Goal: Information Seeking & Learning: Find specific fact

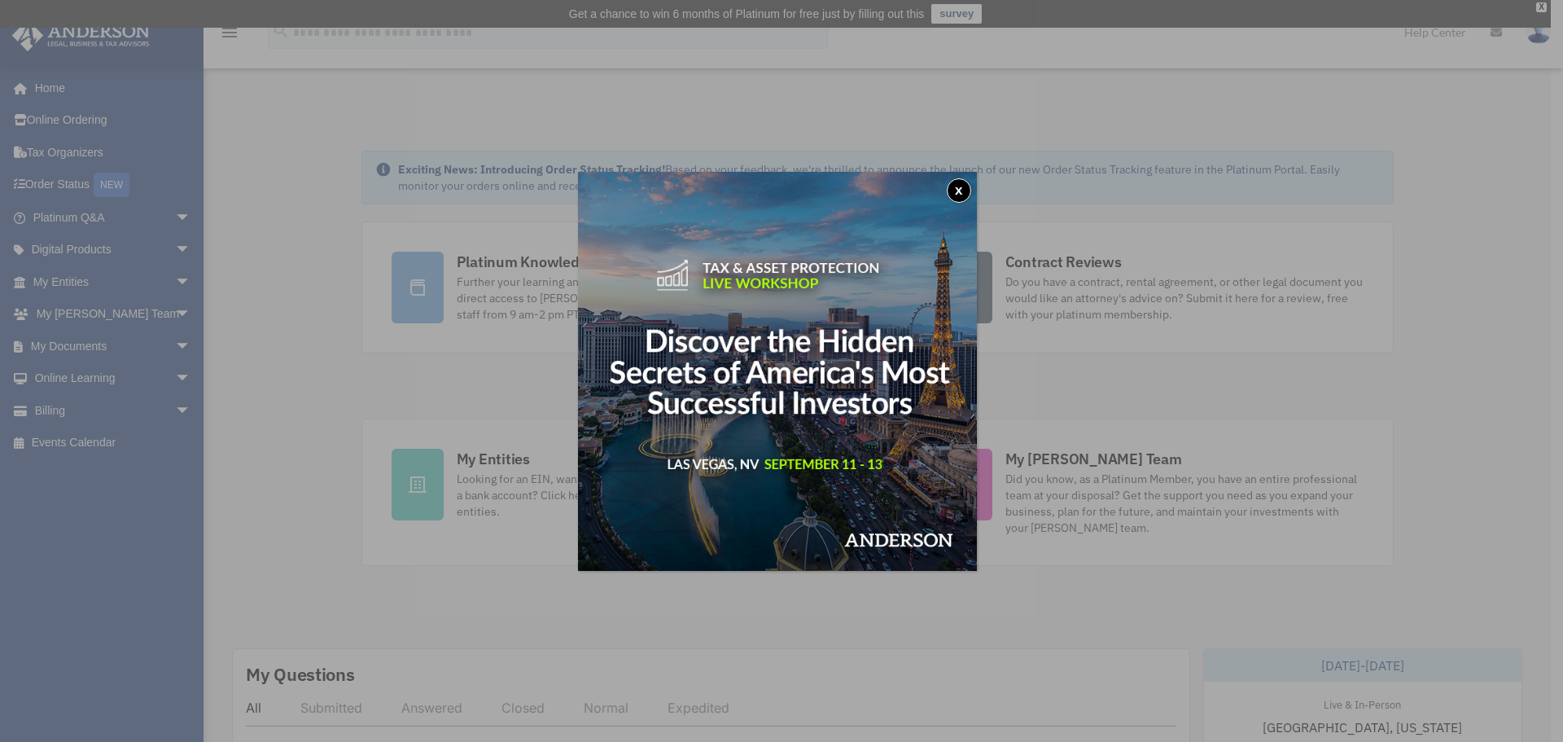
click at [963, 183] on button "x" at bounding box center [959, 190] width 24 height 24
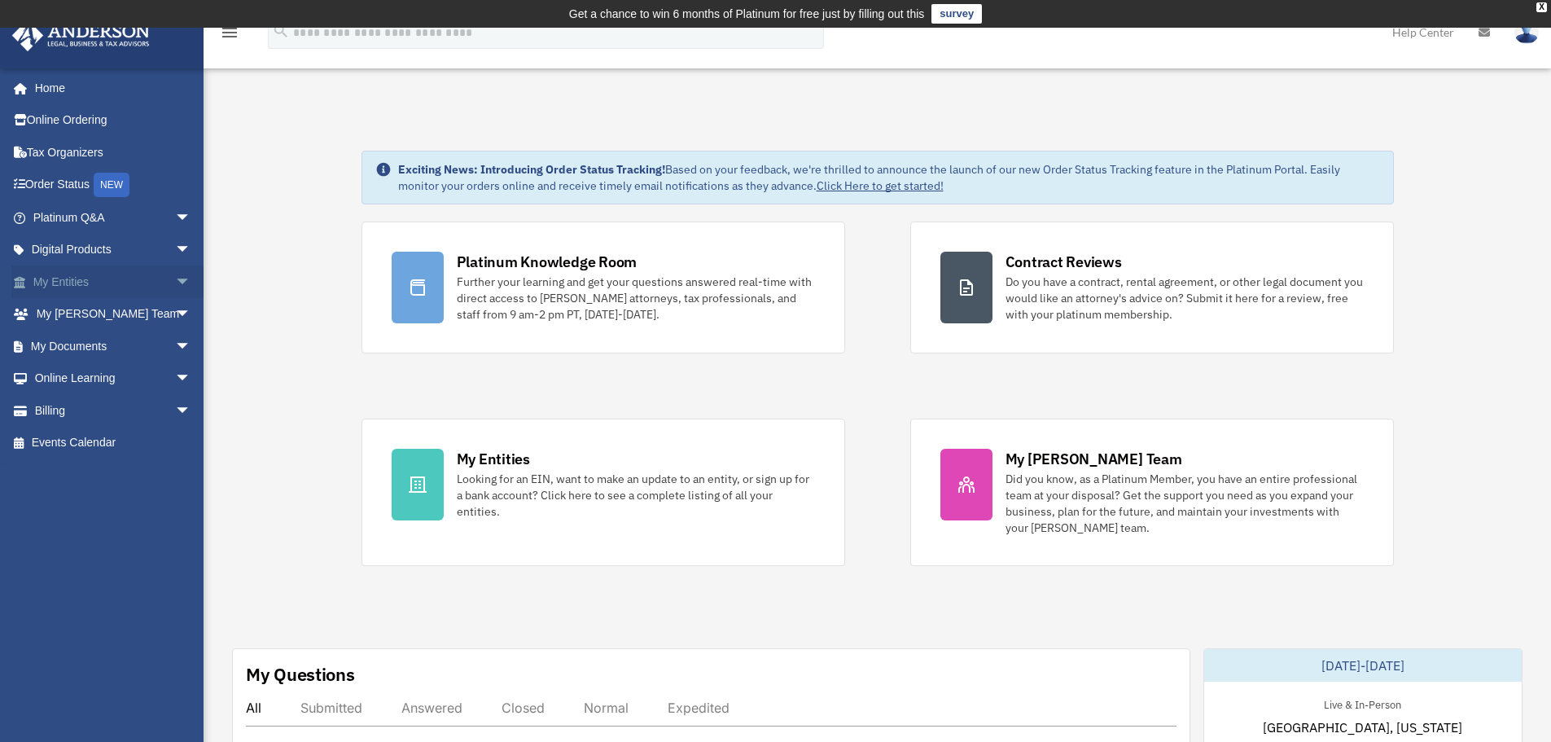
click at [152, 282] on link "My Entities arrow_drop_down" at bounding box center [113, 281] width 204 height 33
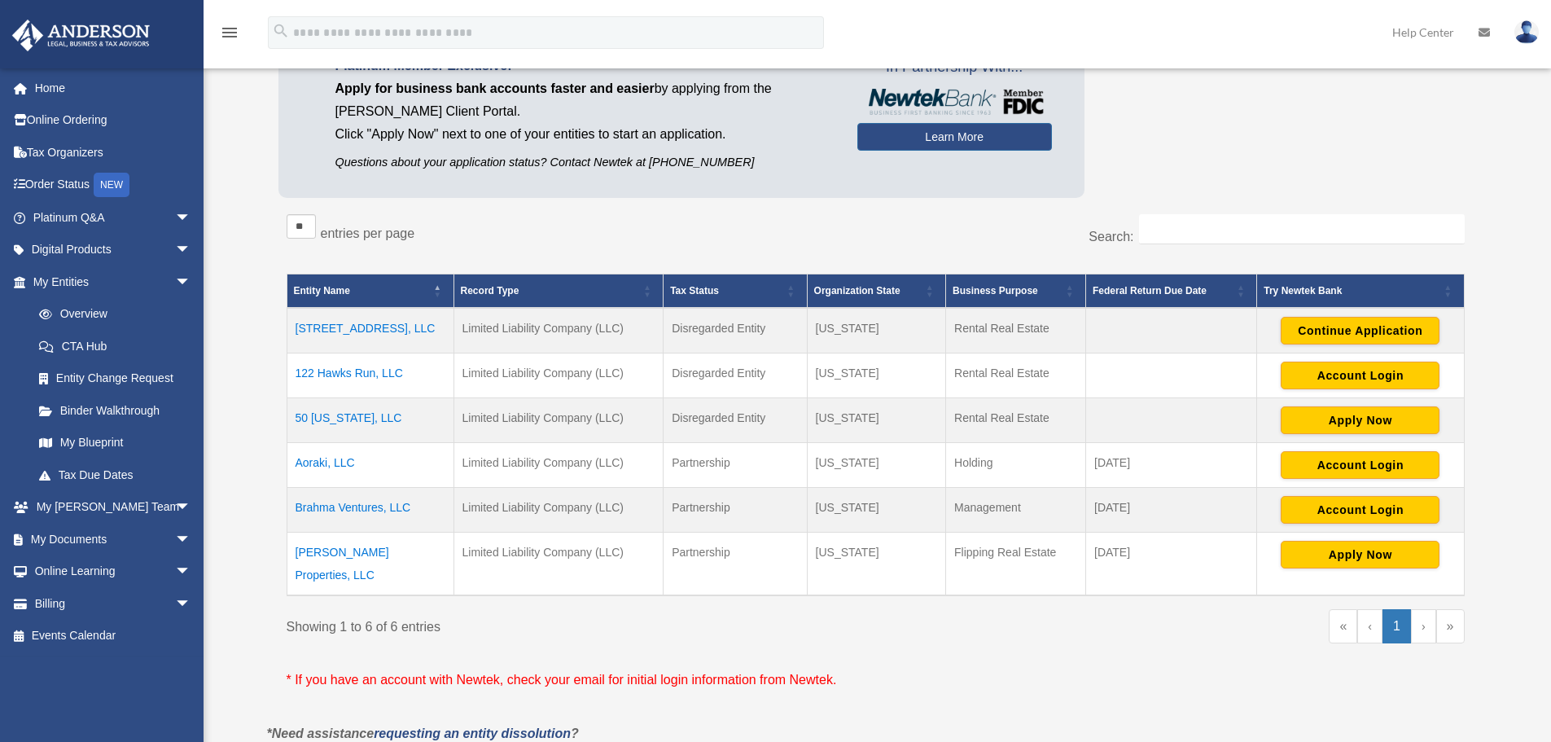
scroll to position [256, 0]
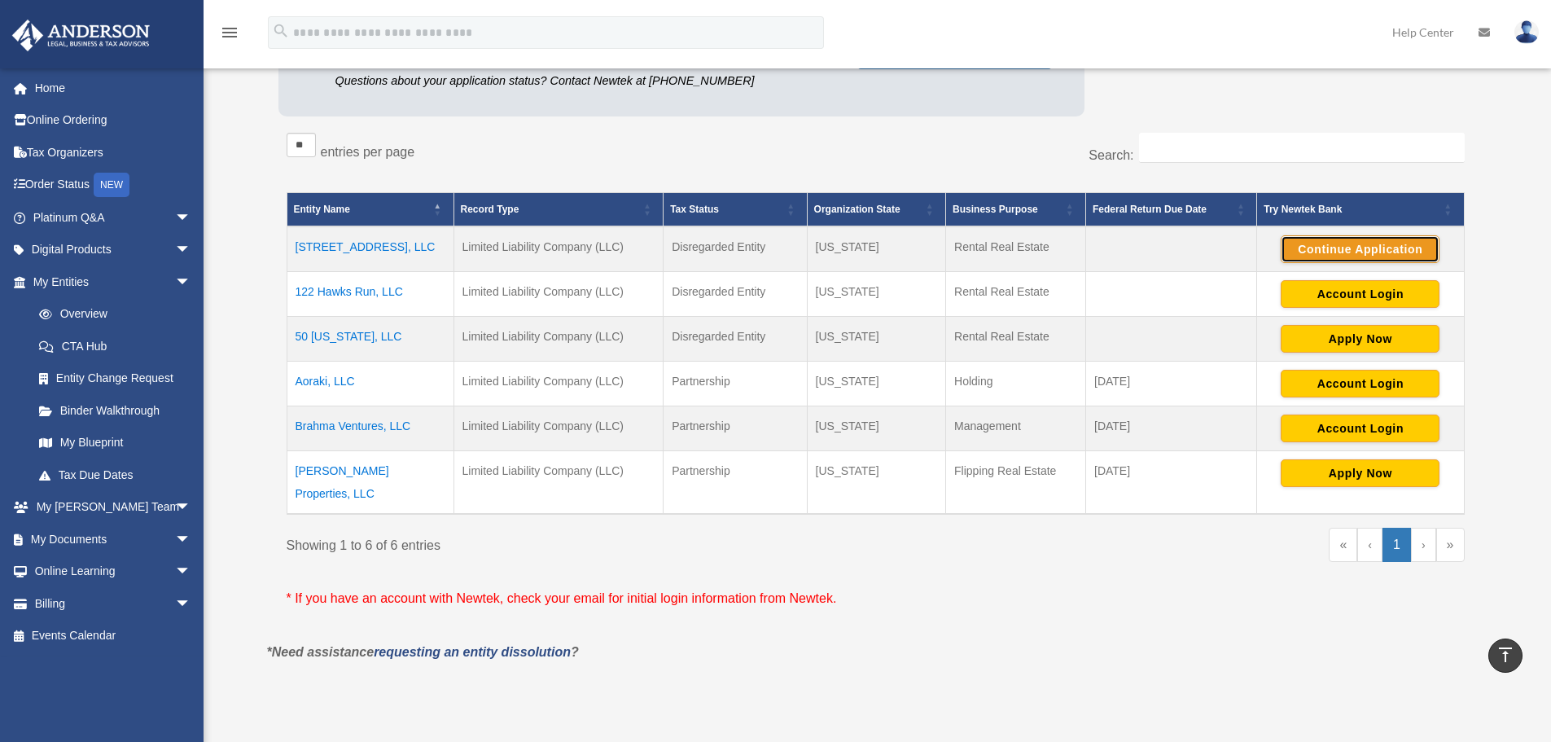
click at [1337, 243] on button "Continue Application" at bounding box center [1360, 249] width 159 height 28
click at [354, 241] on td "107 Poplar Avenue, LLC" at bounding box center [370, 249] width 167 height 46
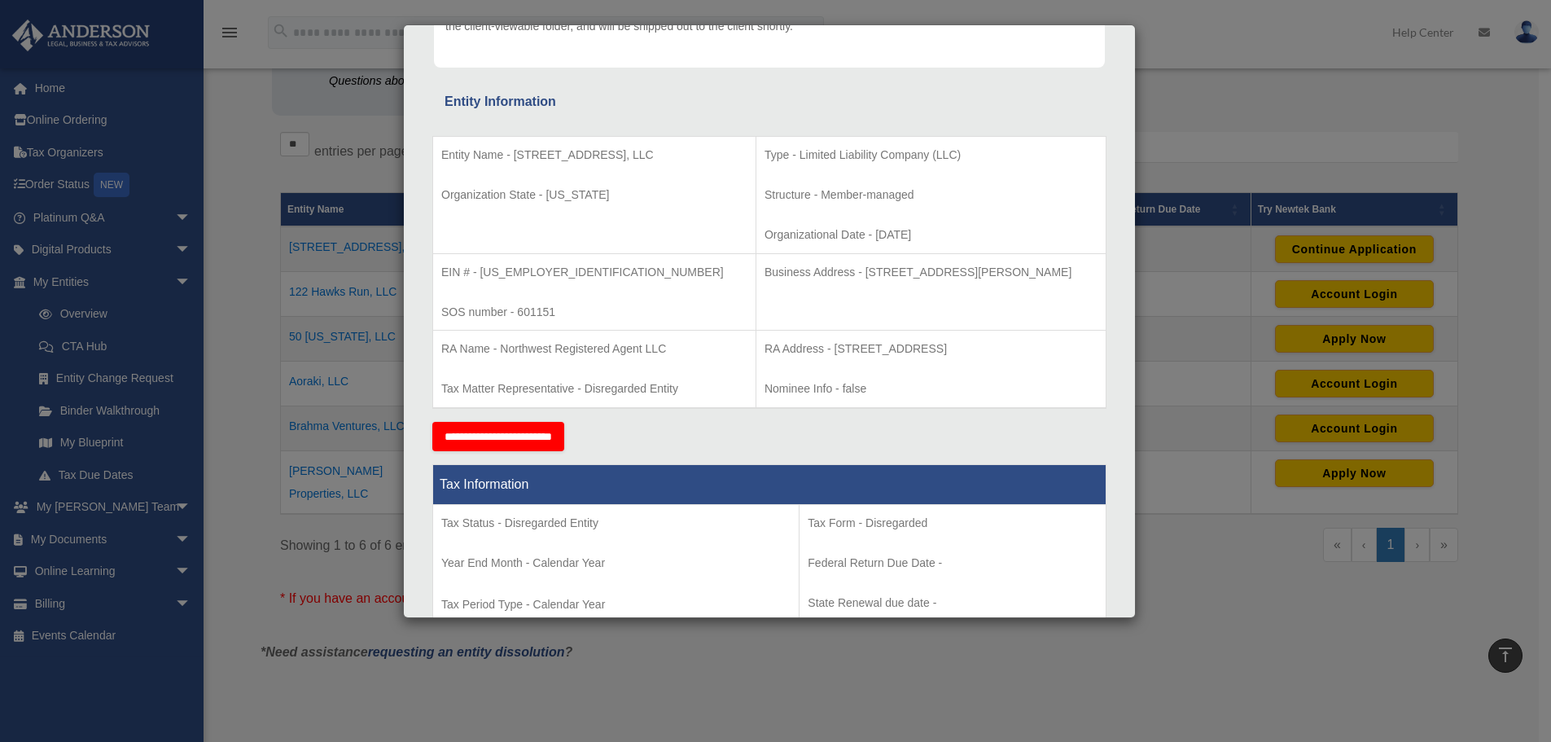
scroll to position [81, 0]
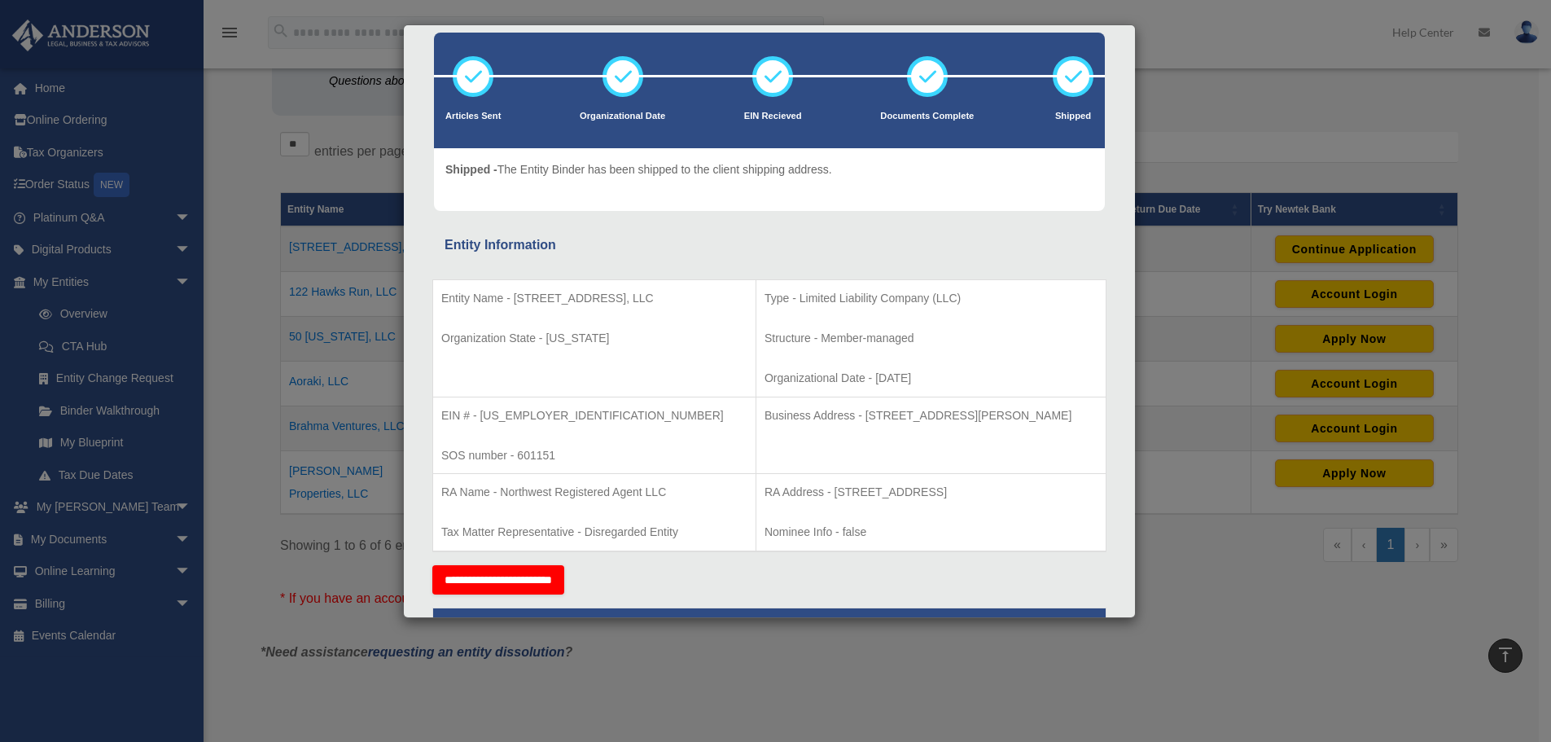
click at [1190, 36] on div "Details × Articles Sent Organizational Date" at bounding box center [775, 371] width 1551 height 742
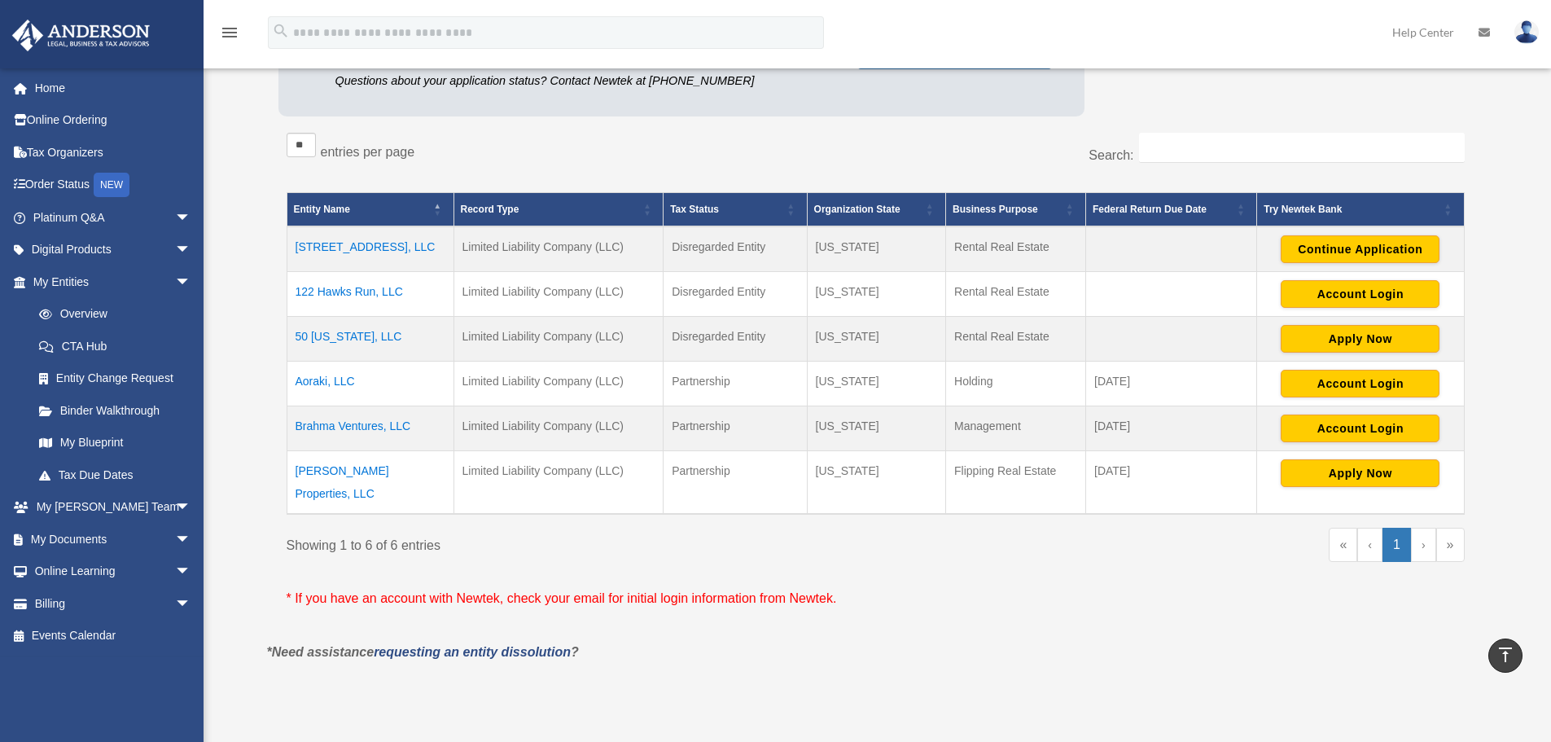
click at [343, 424] on td "Brahma Ventures, LLC" at bounding box center [370, 428] width 167 height 45
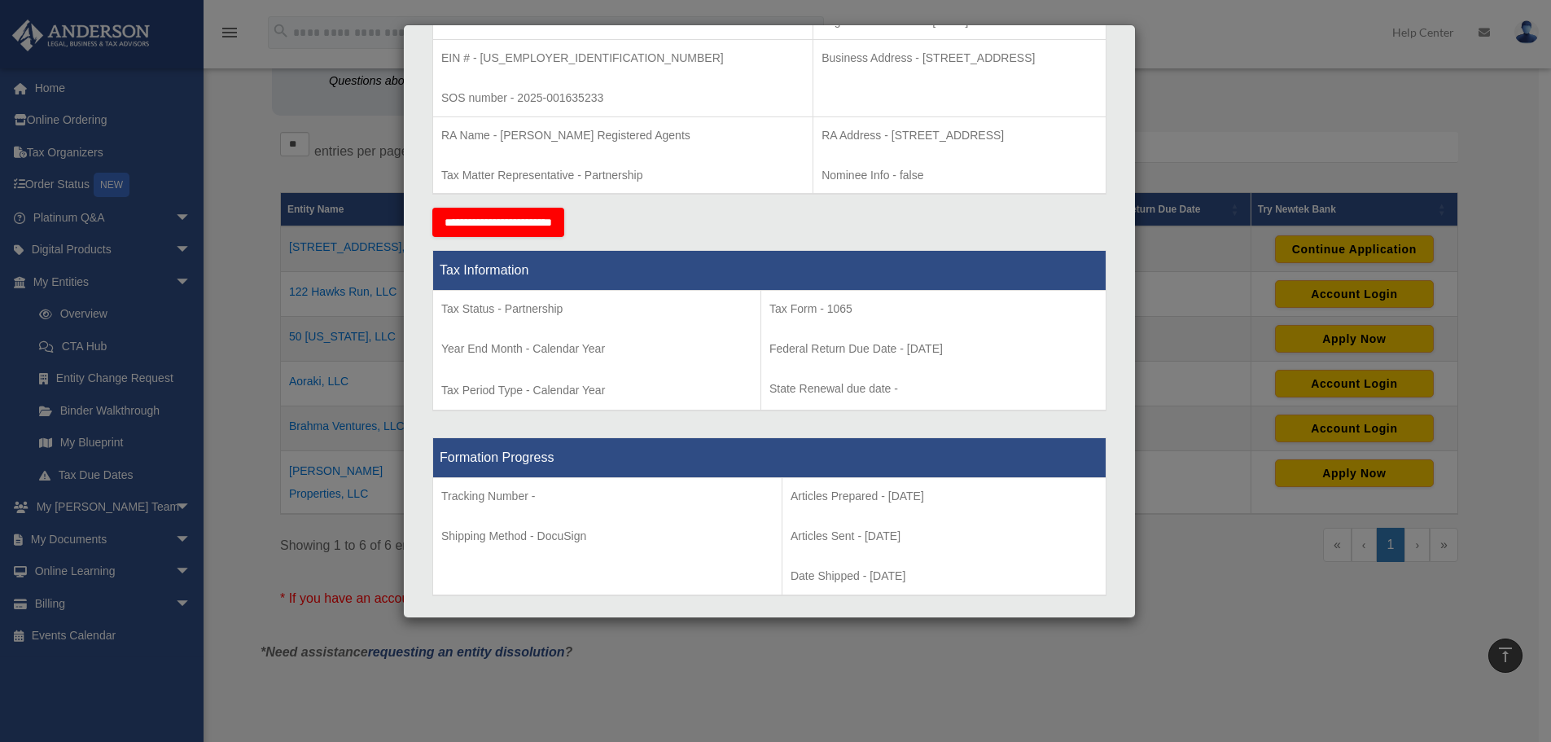
scroll to position [489, 0]
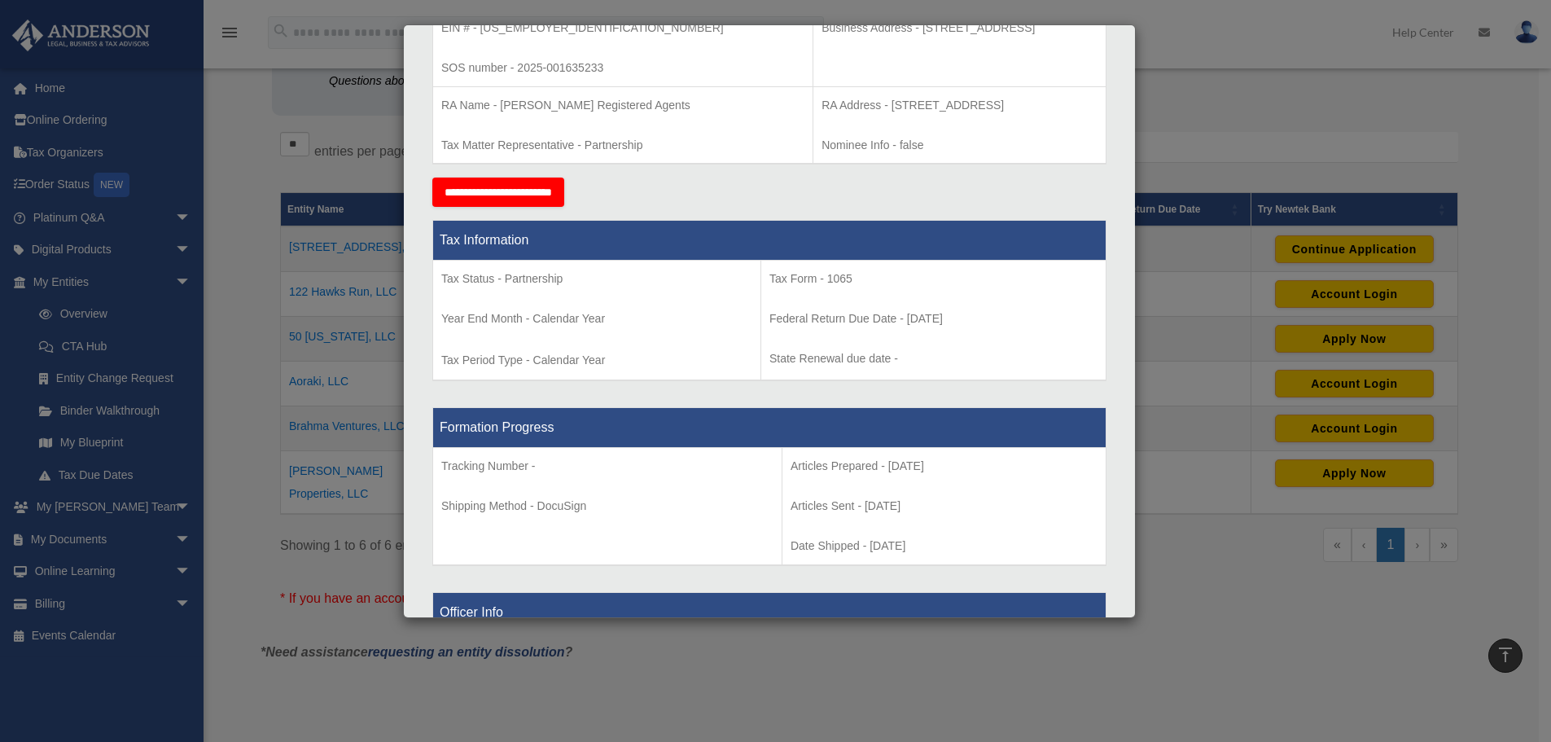
click at [1253, 102] on div "Details × Articles Sent Organizational Date" at bounding box center [775, 371] width 1551 height 742
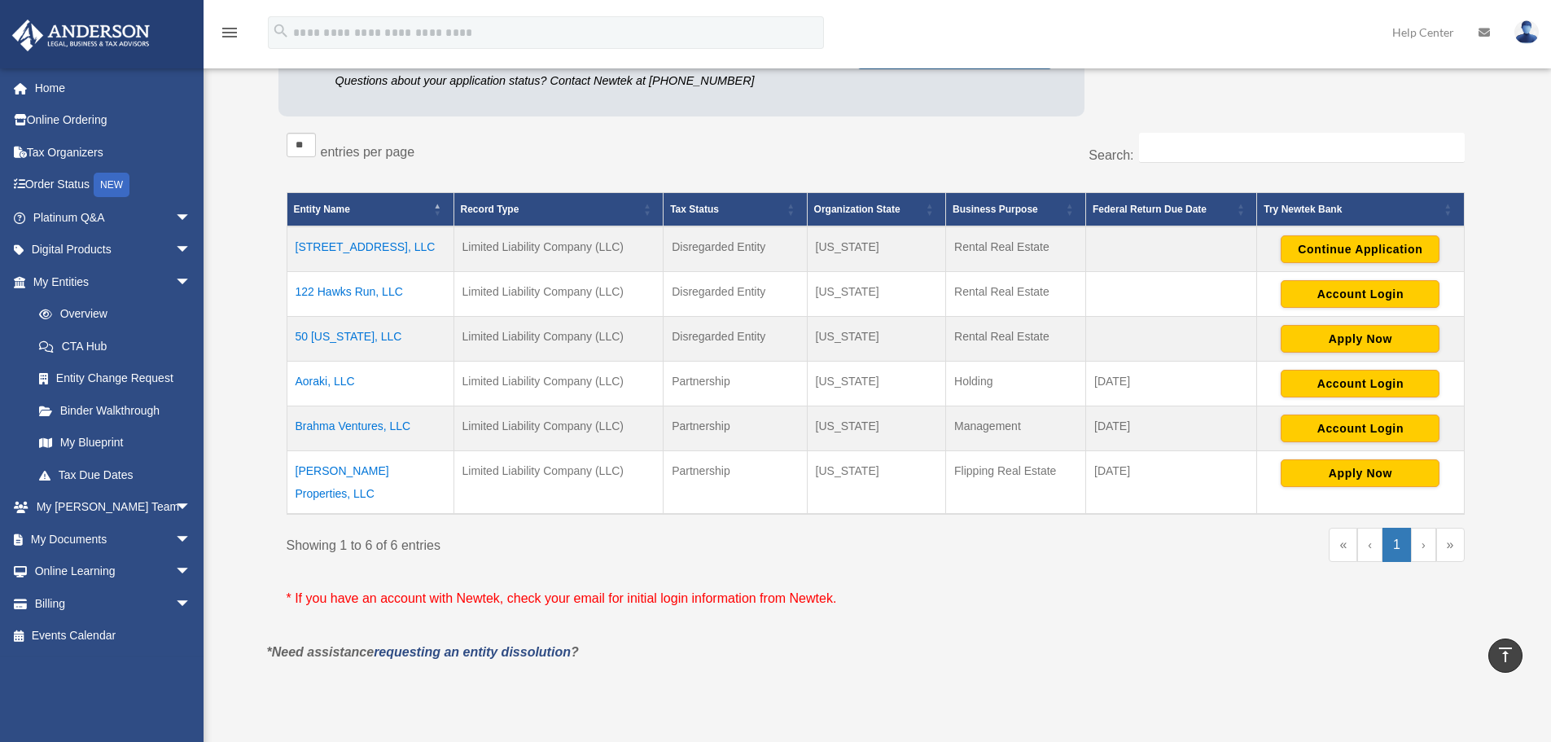
click at [357, 429] on td "Brahma Ventures, LLC" at bounding box center [370, 428] width 167 height 45
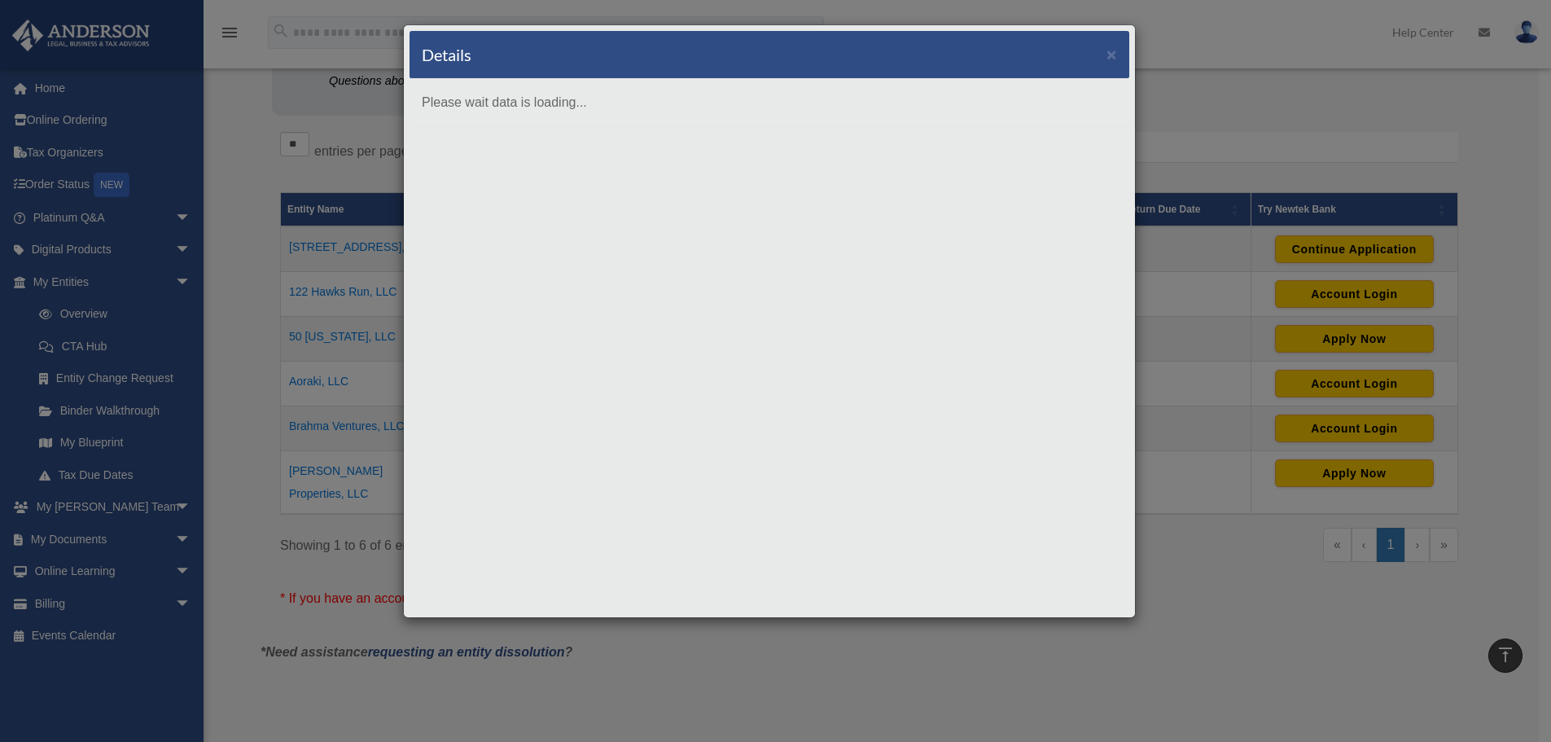
scroll to position [0, 0]
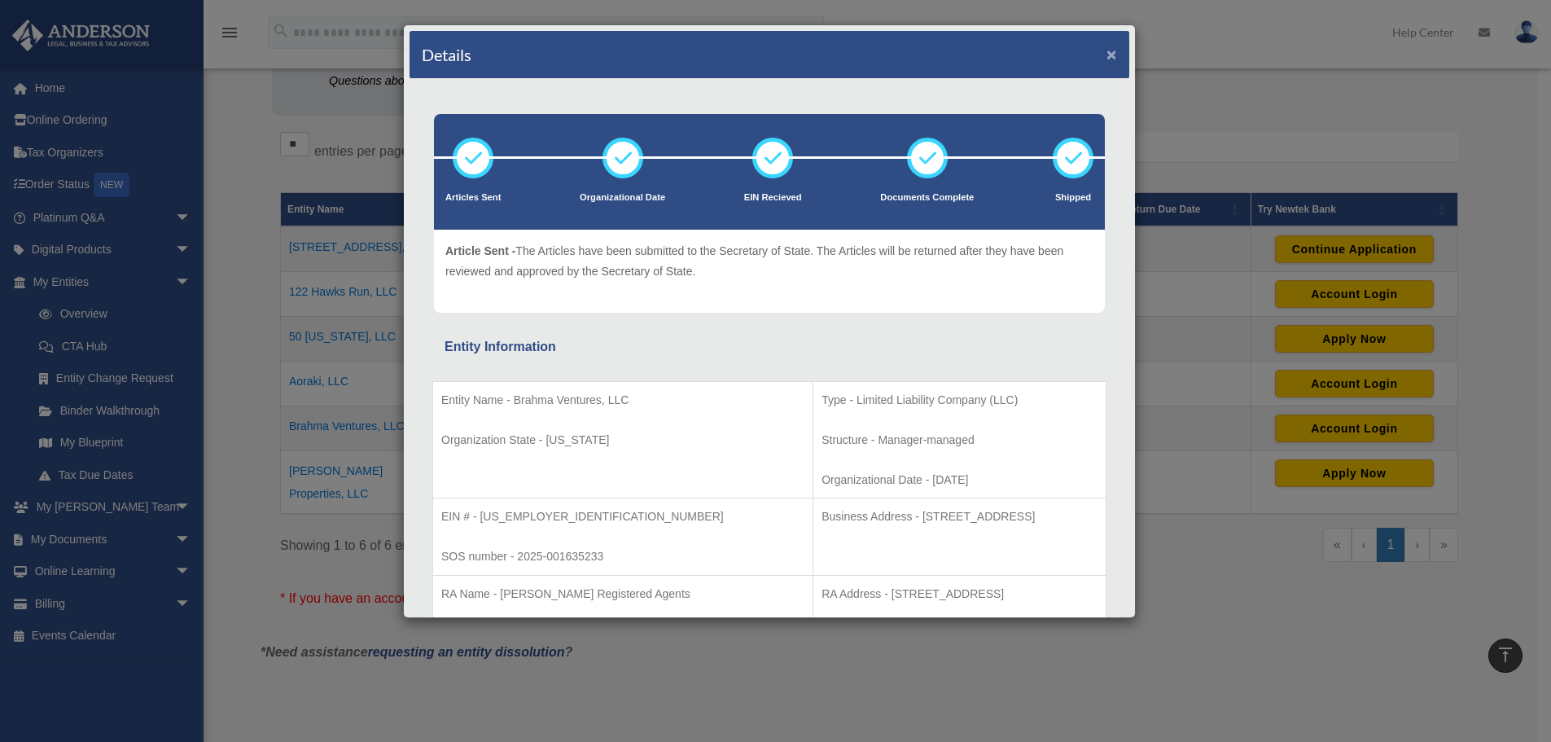
click at [1107, 54] on button "×" at bounding box center [1112, 54] width 11 height 17
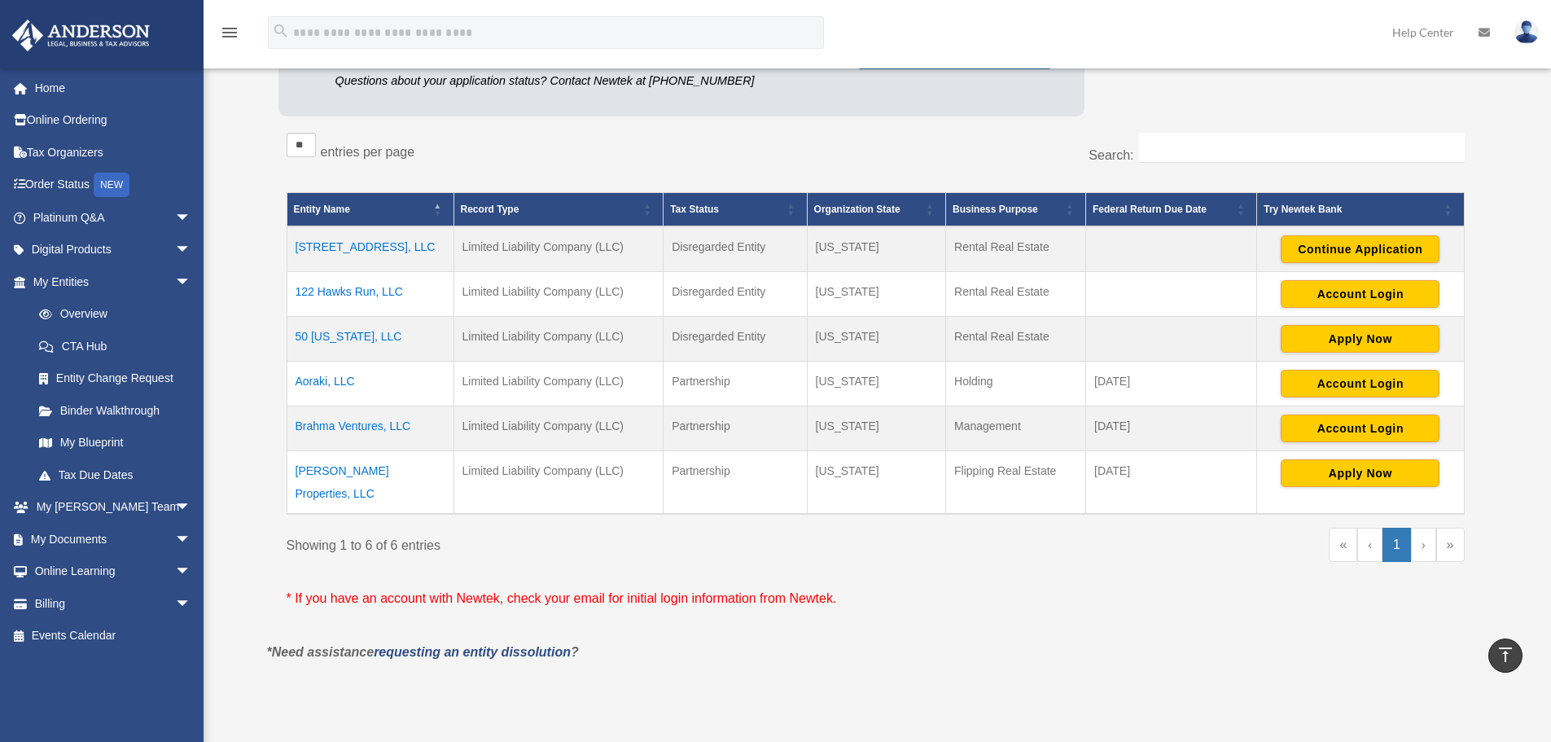
click at [353, 427] on td "Brahma Ventures, LLC" at bounding box center [370, 428] width 167 height 45
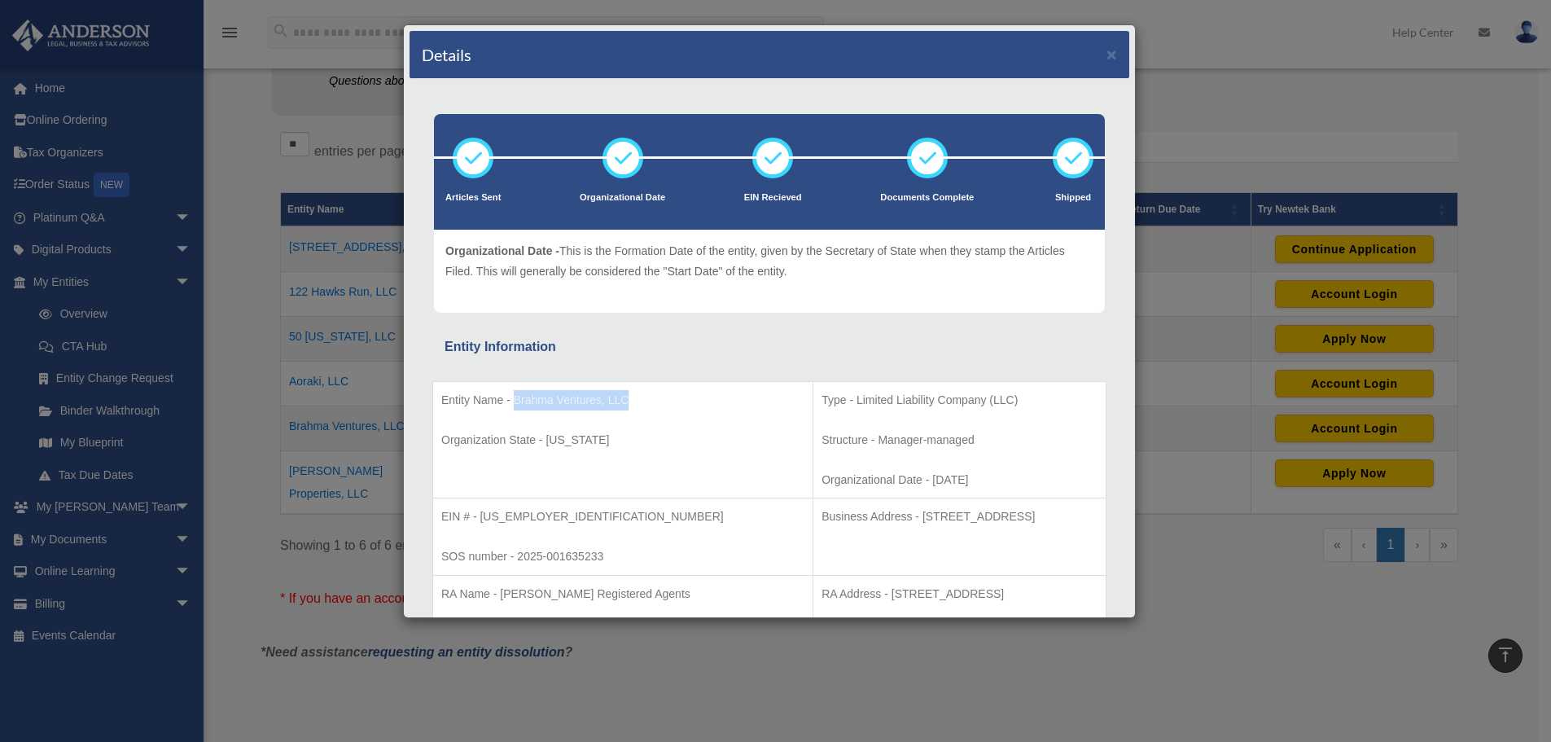
drag, startPoint x: 627, startPoint y: 401, endPoint x: 514, endPoint y: 405, distance: 113.3
click at [514, 405] on p "Entity Name - Brahma Ventures, LLC" at bounding box center [622, 400] width 363 height 20
copy p "Brahma Ventures, LLC"
click at [867, 513] on p "Business Address - 1718 Capitol Ave., Cheyenne, WY 82001" at bounding box center [960, 516] width 276 height 20
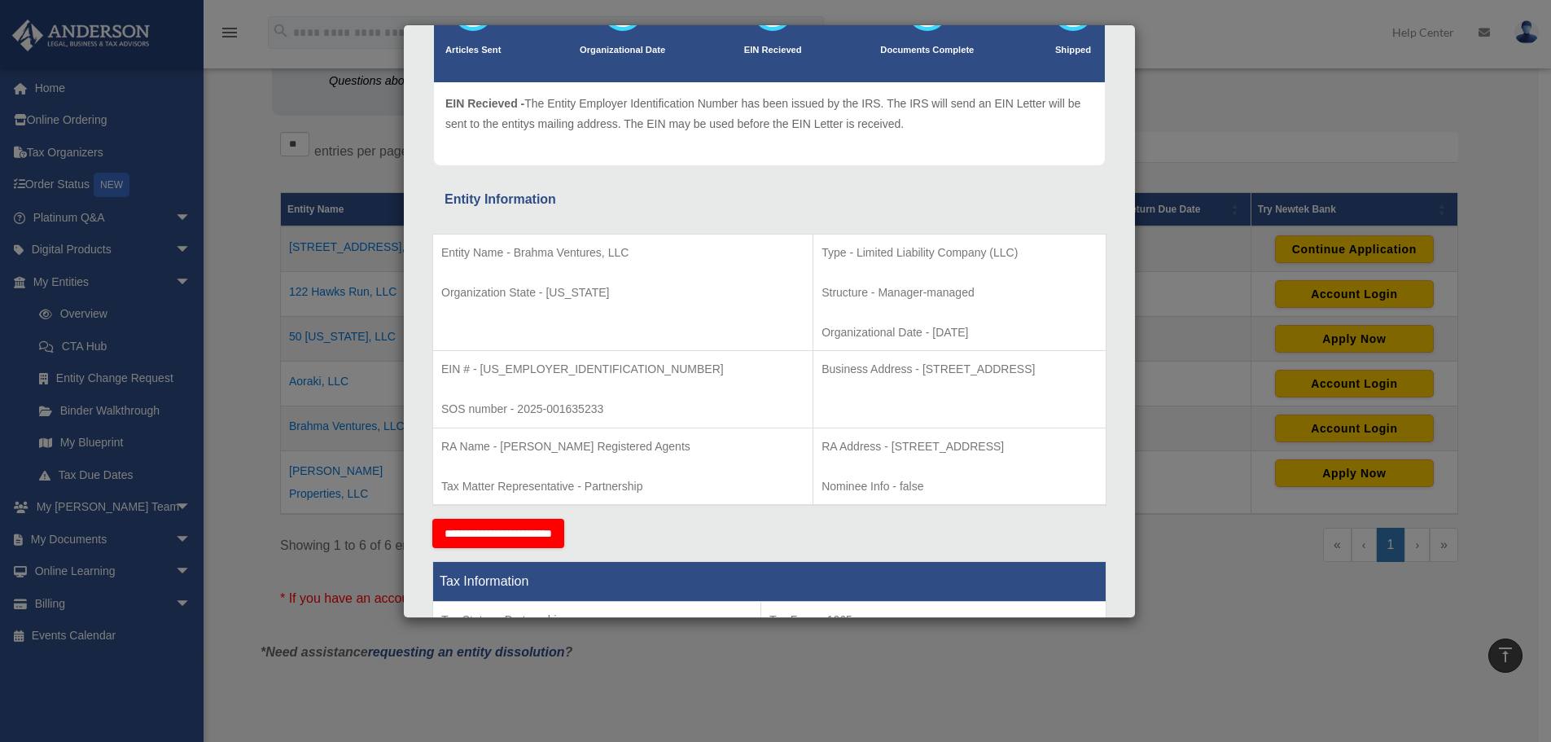
scroll to position [163, 0]
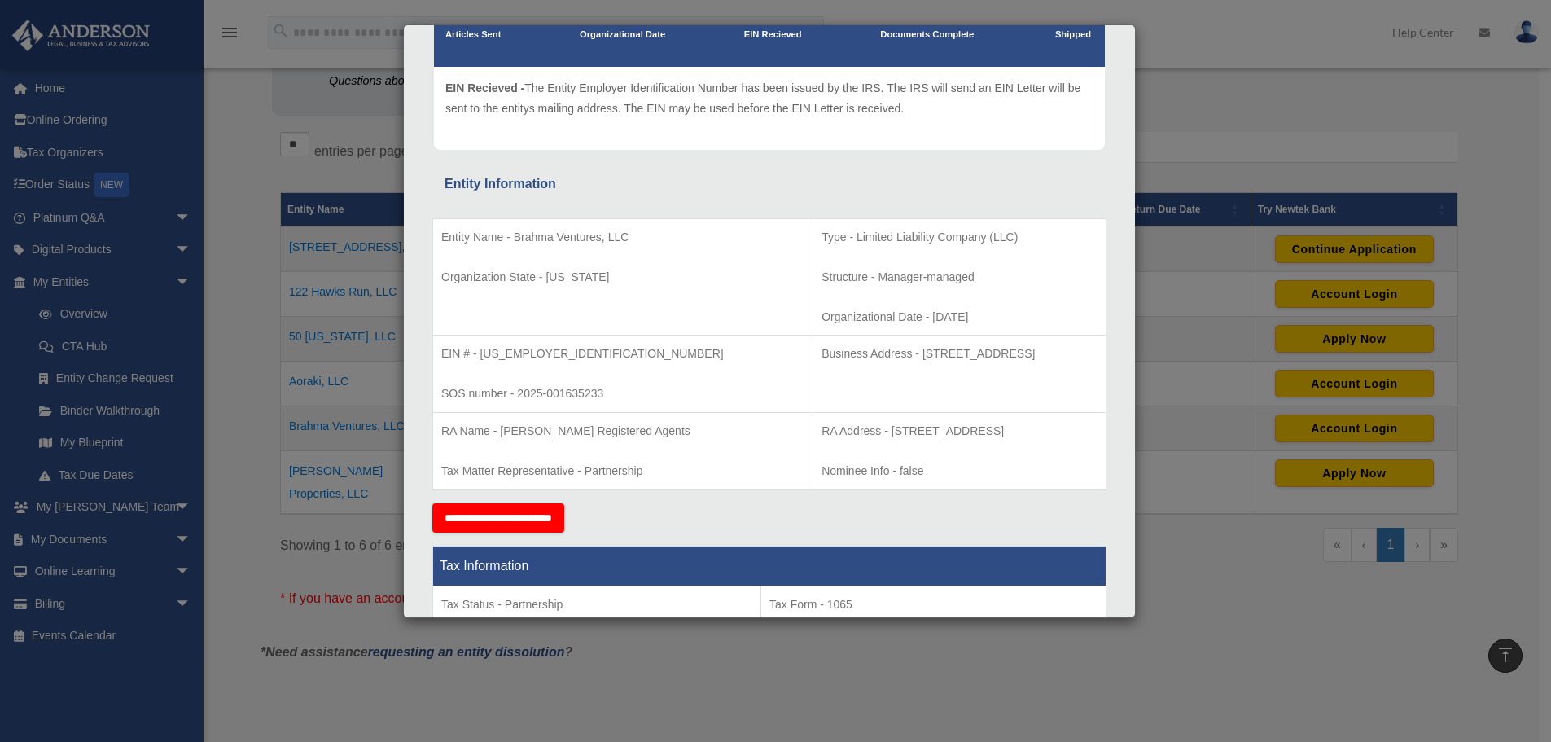
drag, startPoint x: 791, startPoint y: 352, endPoint x: 1005, endPoint y: 360, distance: 214.3
click at [1005, 360] on p "Business Address - 1718 Capitol Ave., Cheyenne, WY 82001" at bounding box center [960, 354] width 276 height 20
copy p "1718 Capitol Ave., Cheyenne, WY 82001"
click at [537, 354] on p "EIN # - 33-3994956" at bounding box center [622, 354] width 363 height 20
drag, startPoint x: 541, startPoint y: 354, endPoint x: 483, endPoint y: 359, distance: 58.8
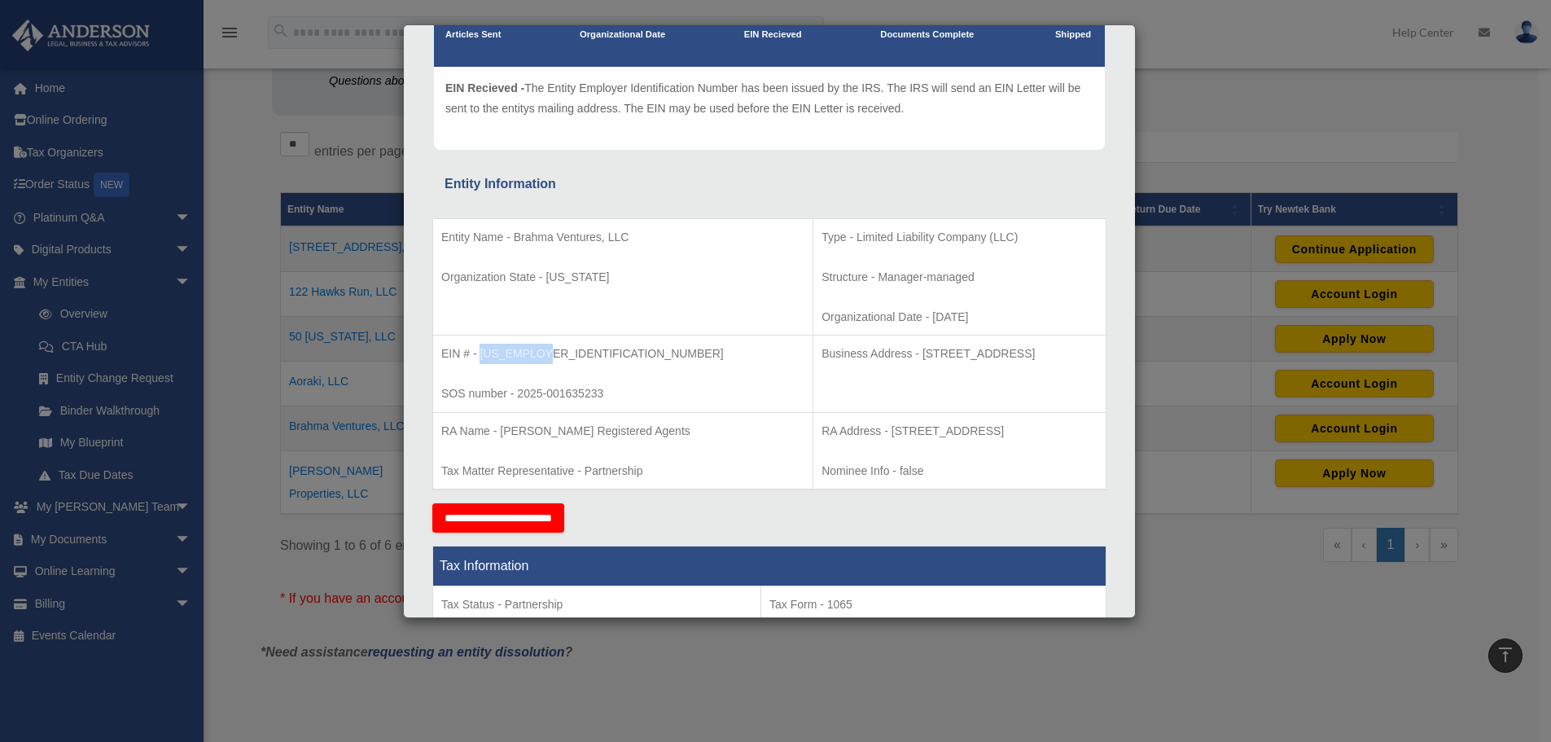
click at [481, 360] on p "EIN # - 33-3994956" at bounding box center [622, 354] width 363 height 20
copy p "33-3994956"
click at [813, 407] on td "Business Address - 1718 Capitol Ave., Cheyenne, WY 82001" at bounding box center [959, 373] width 293 height 77
click at [1199, 92] on div "Details × Articles Sent Organizational Date" at bounding box center [775, 371] width 1551 height 742
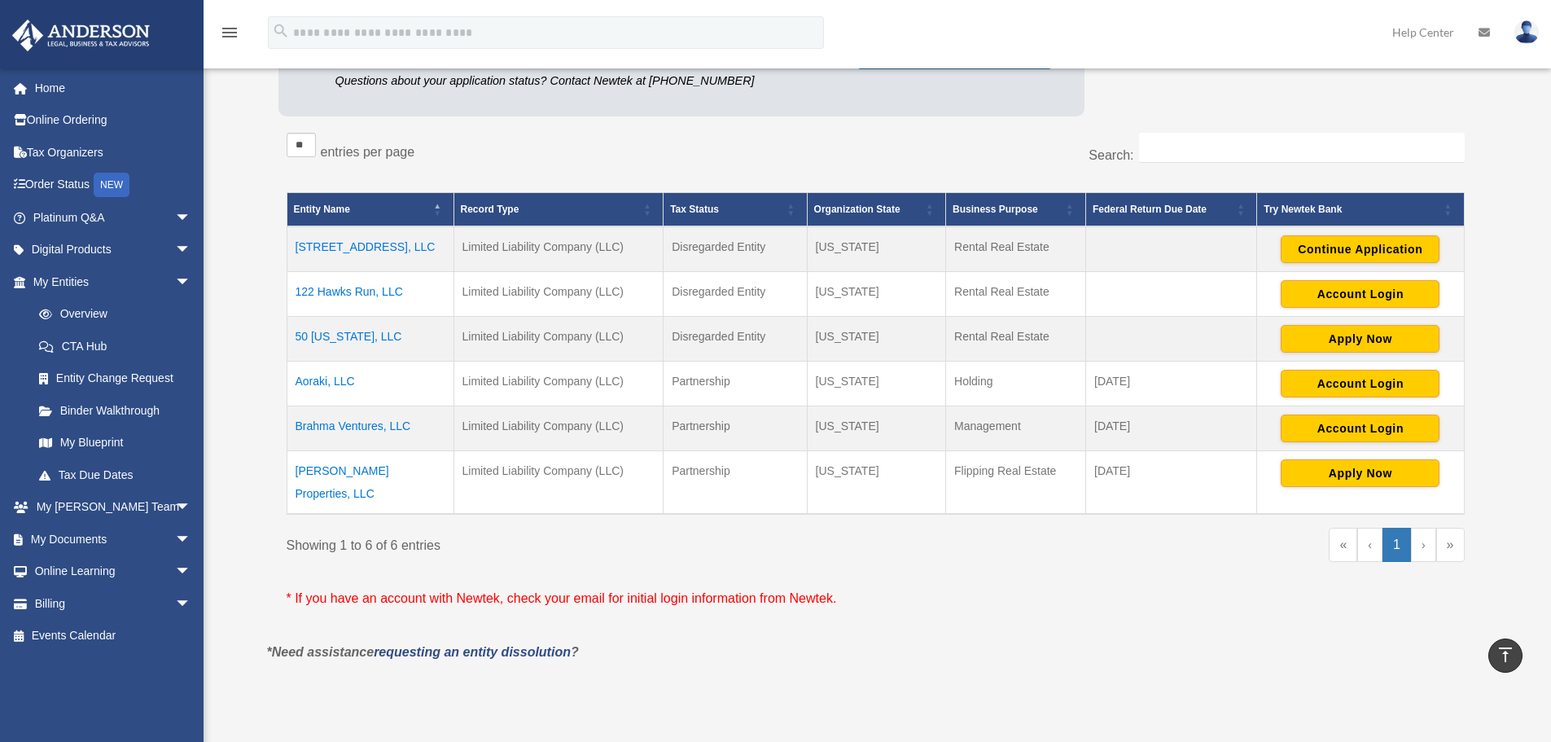
click at [322, 379] on td "Aoraki, LLC" at bounding box center [370, 384] width 167 height 45
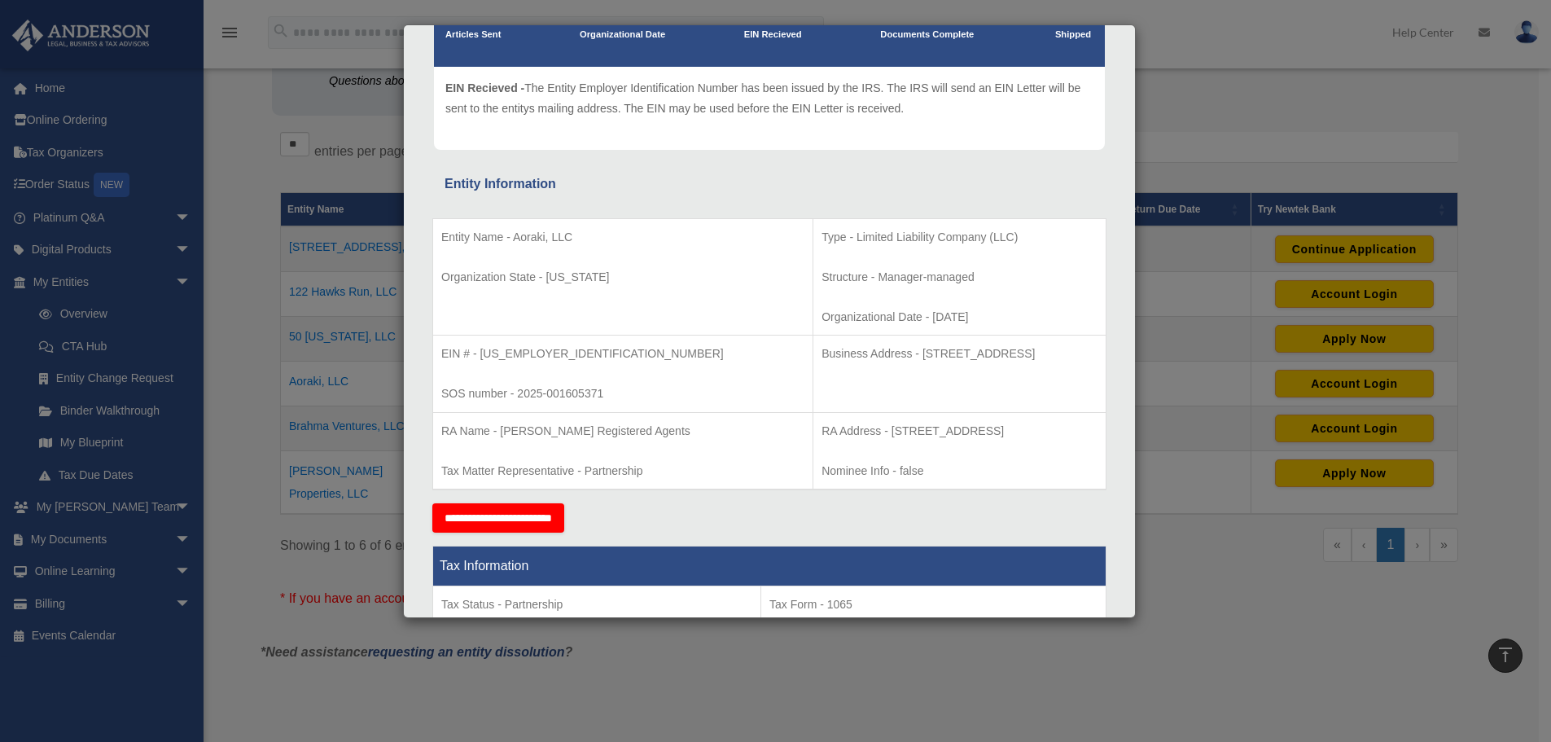
click at [1208, 44] on div "Details × Articles Sent Organizational Date" at bounding box center [775, 371] width 1551 height 742
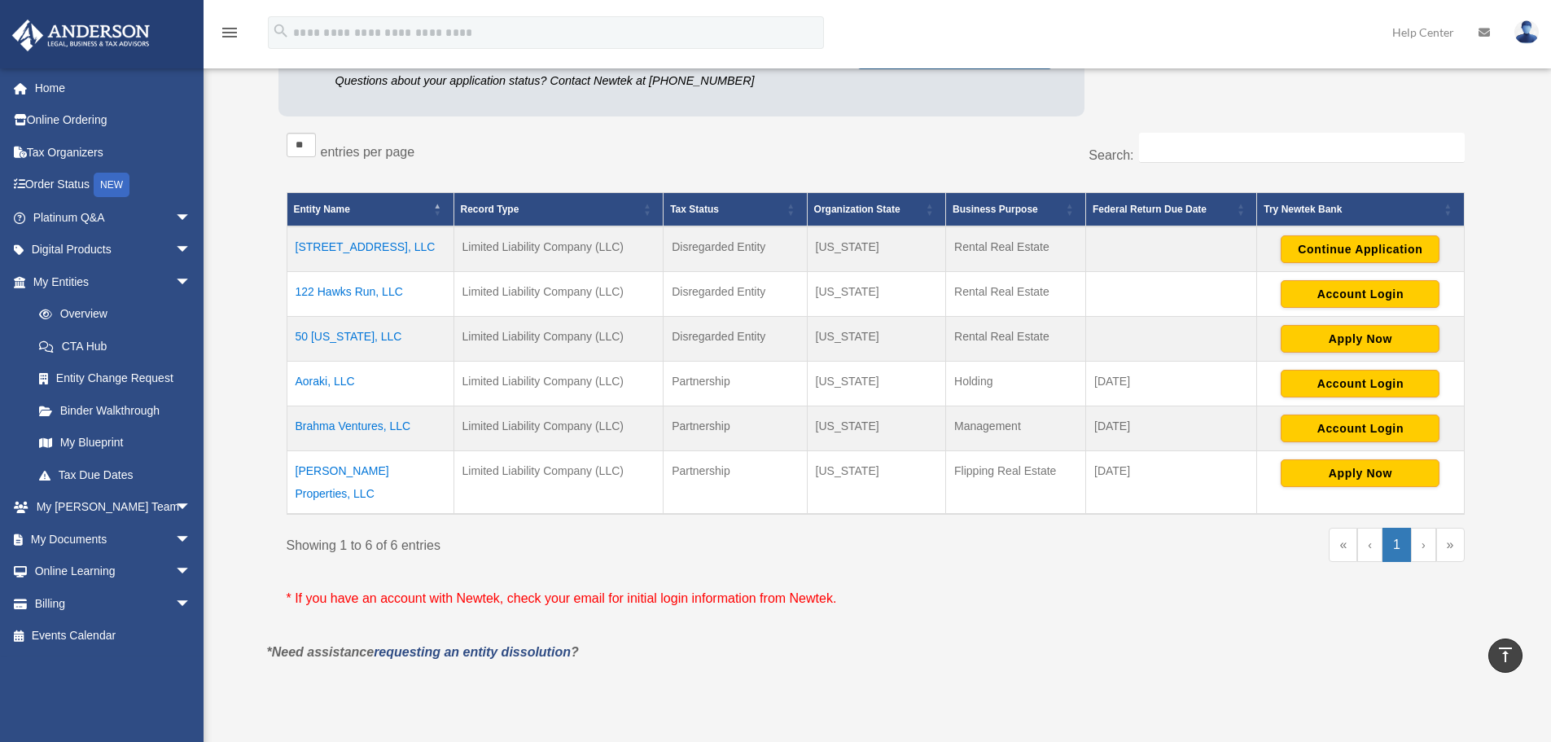
click at [343, 426] on td "Brahma Ventures, LLC" at bounding box center [370, 428] width 167 height 45
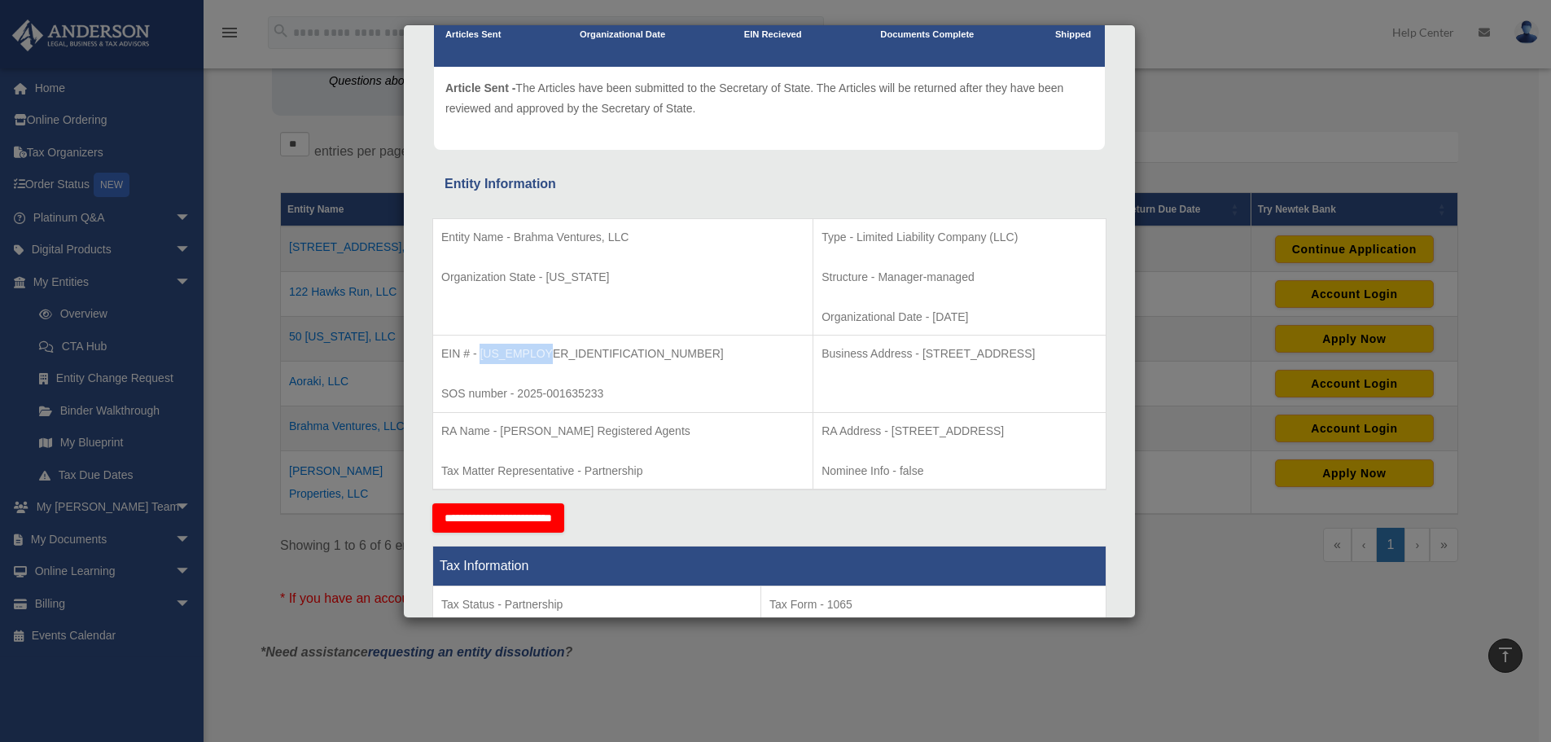
drag, startPoint x: 542, startPoint y: 355, endPoint x: 481, endPoint y: 360, distance: 61.3
click at [481, 360] on p "EIN # - 33-3994956" at bounding box center [622, 354] width 363 height 20
copy p "33-3994956"
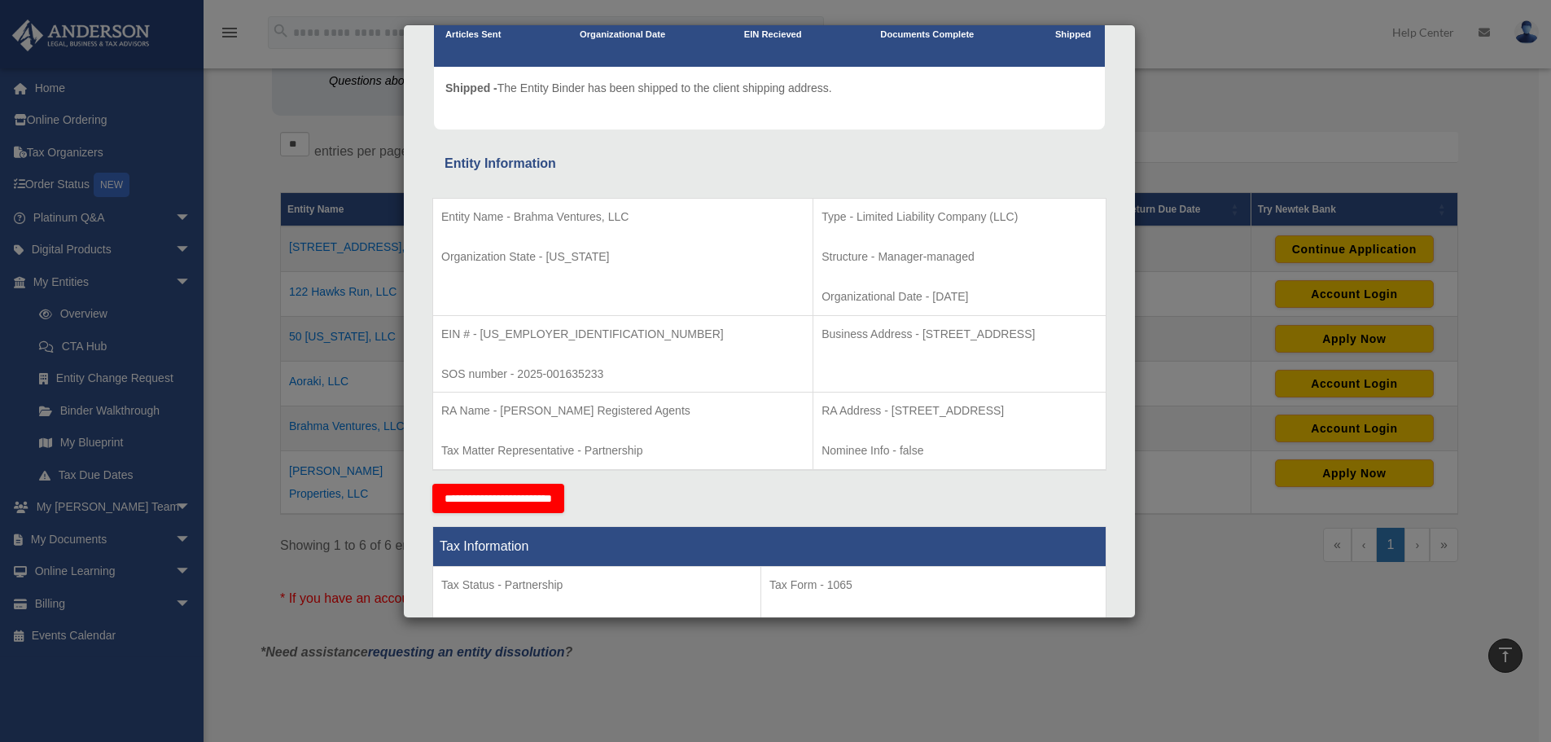
click at [1259, 92] on div "Details × Articles Sent Organizational Date" at bounding box center [775, 371] width 1551 height 742
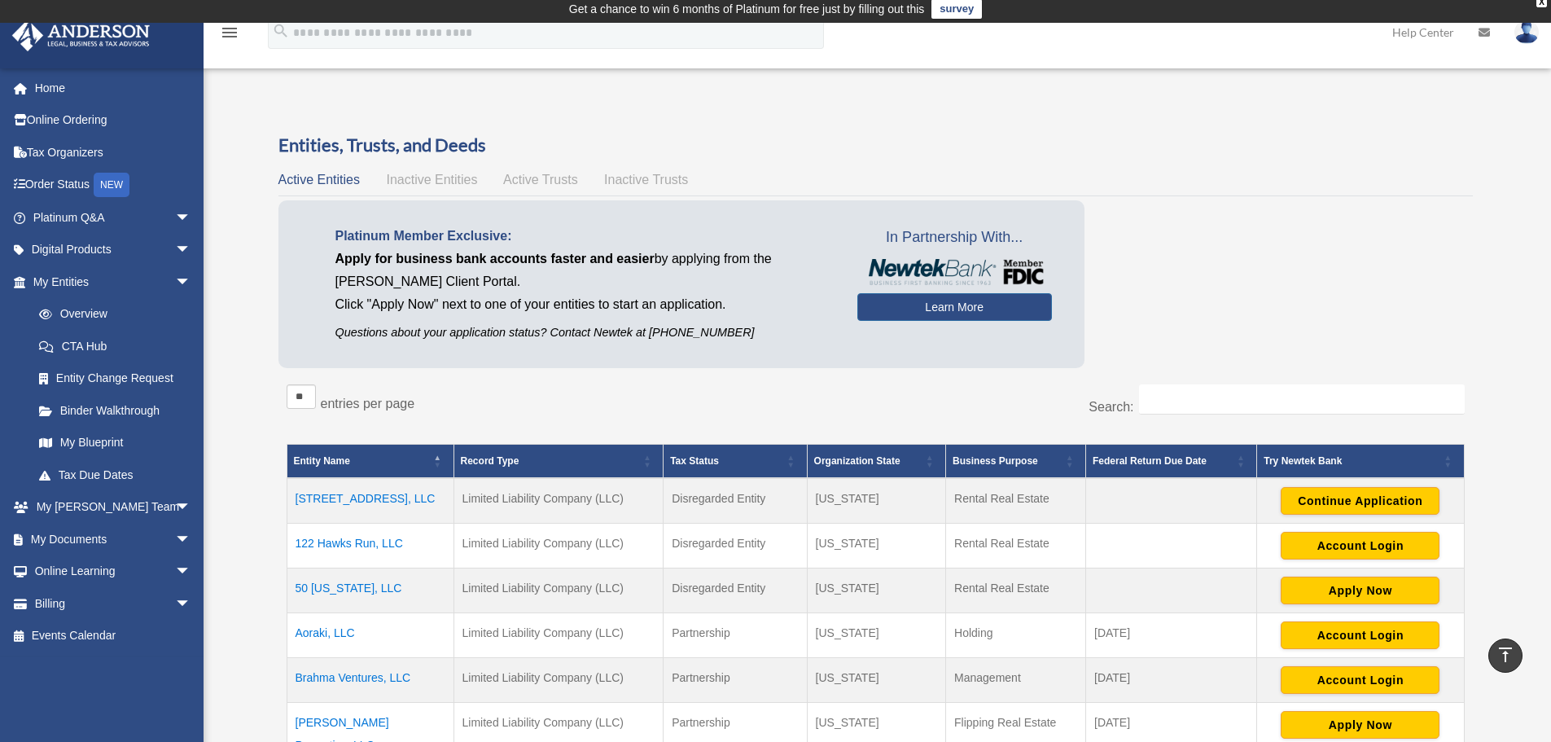
scroll to position [0, 0]
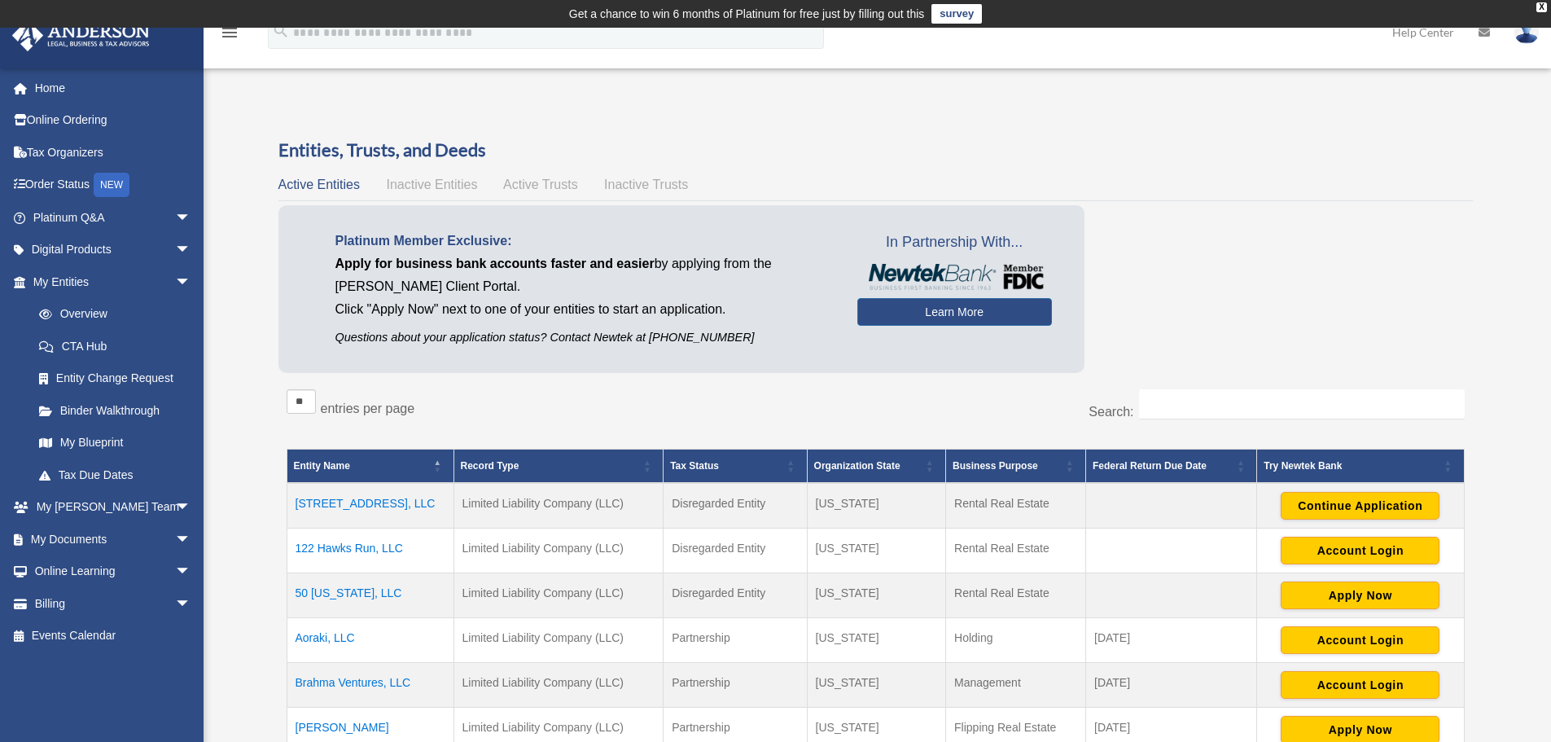
click at [1547, 2] on td "Get a chance to win 6 months of Platinum for free just by filling out this surv…" at bounding box center [775, 14] width 1551 height 28
click at [1544, 6] on div "X" at bounding box center [1542, 7] width 11 height 10
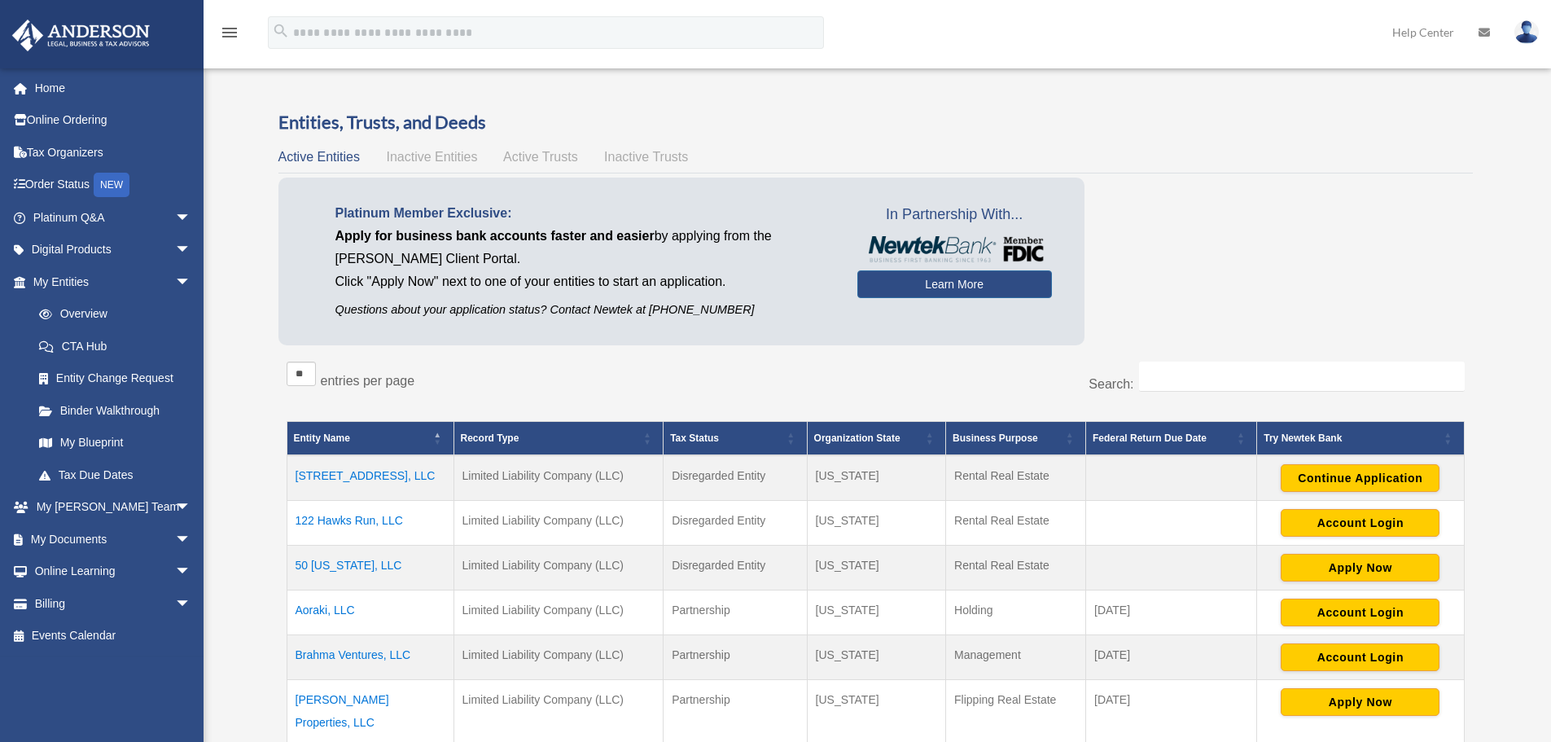
click at [1526, 37] on img at bounding box center [1527, 32] width 24 height 24
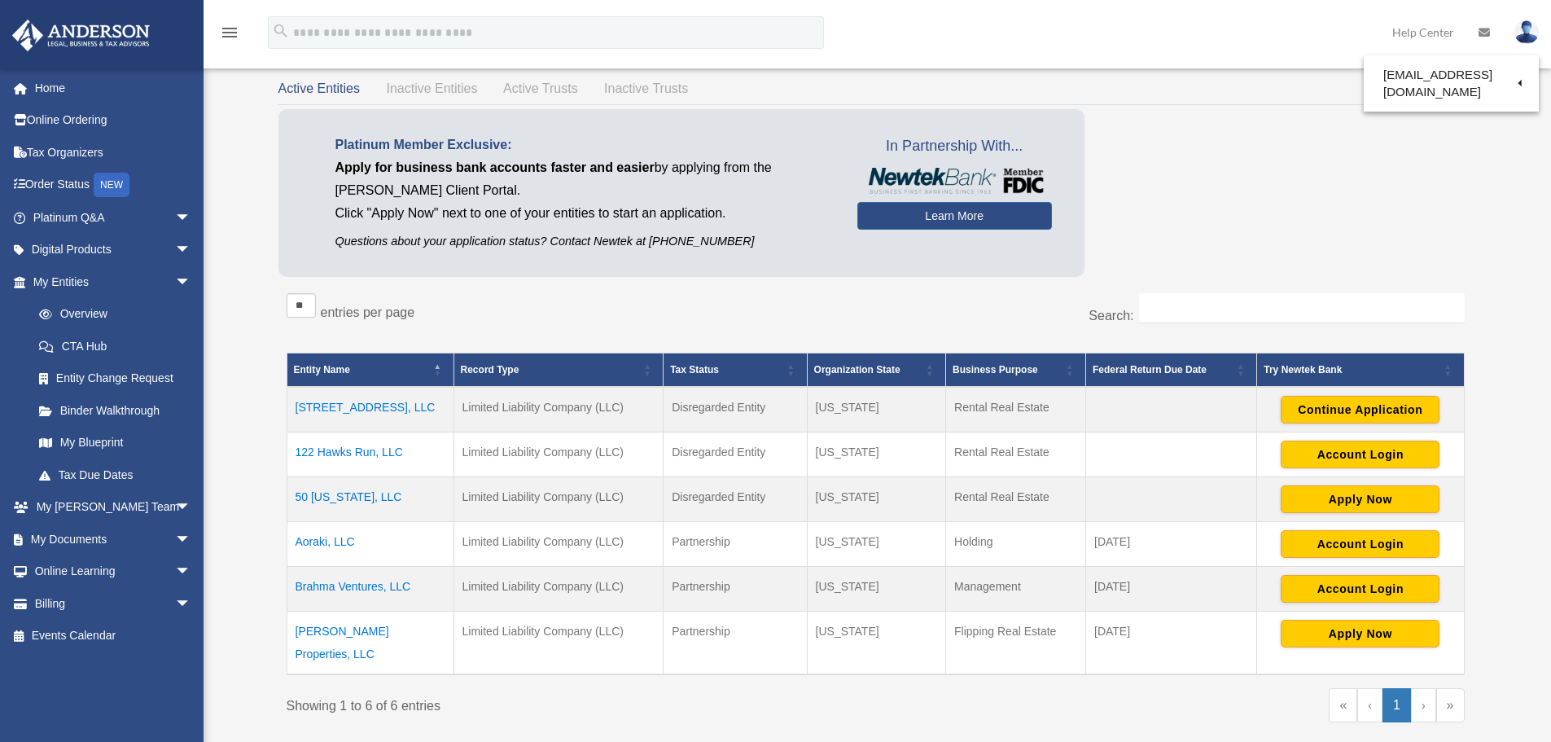
scroll to position [163, 0]
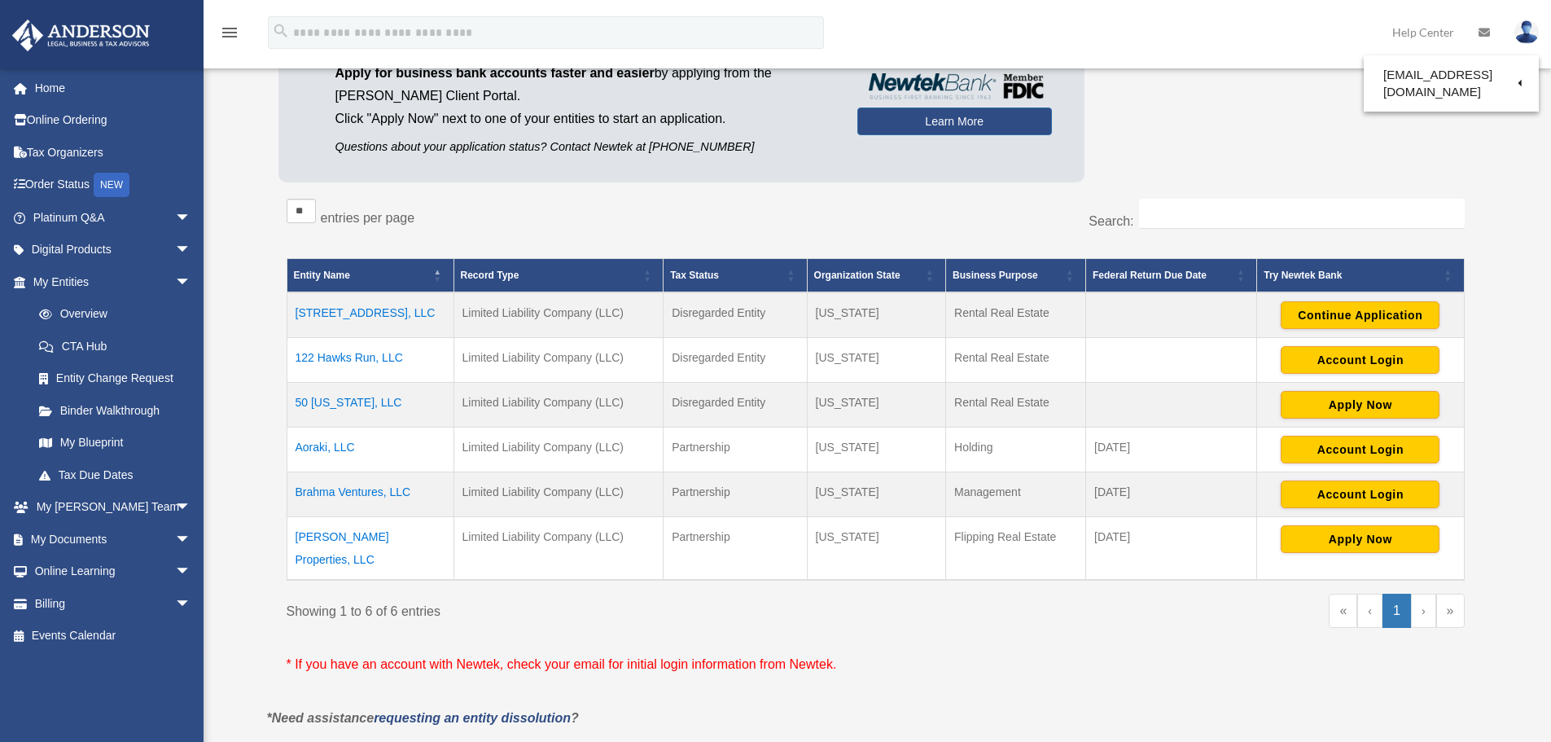
click at [327, 485] on td "Brahma Ventures, LLC" at bounding box center [370, 494] width 167 height 45
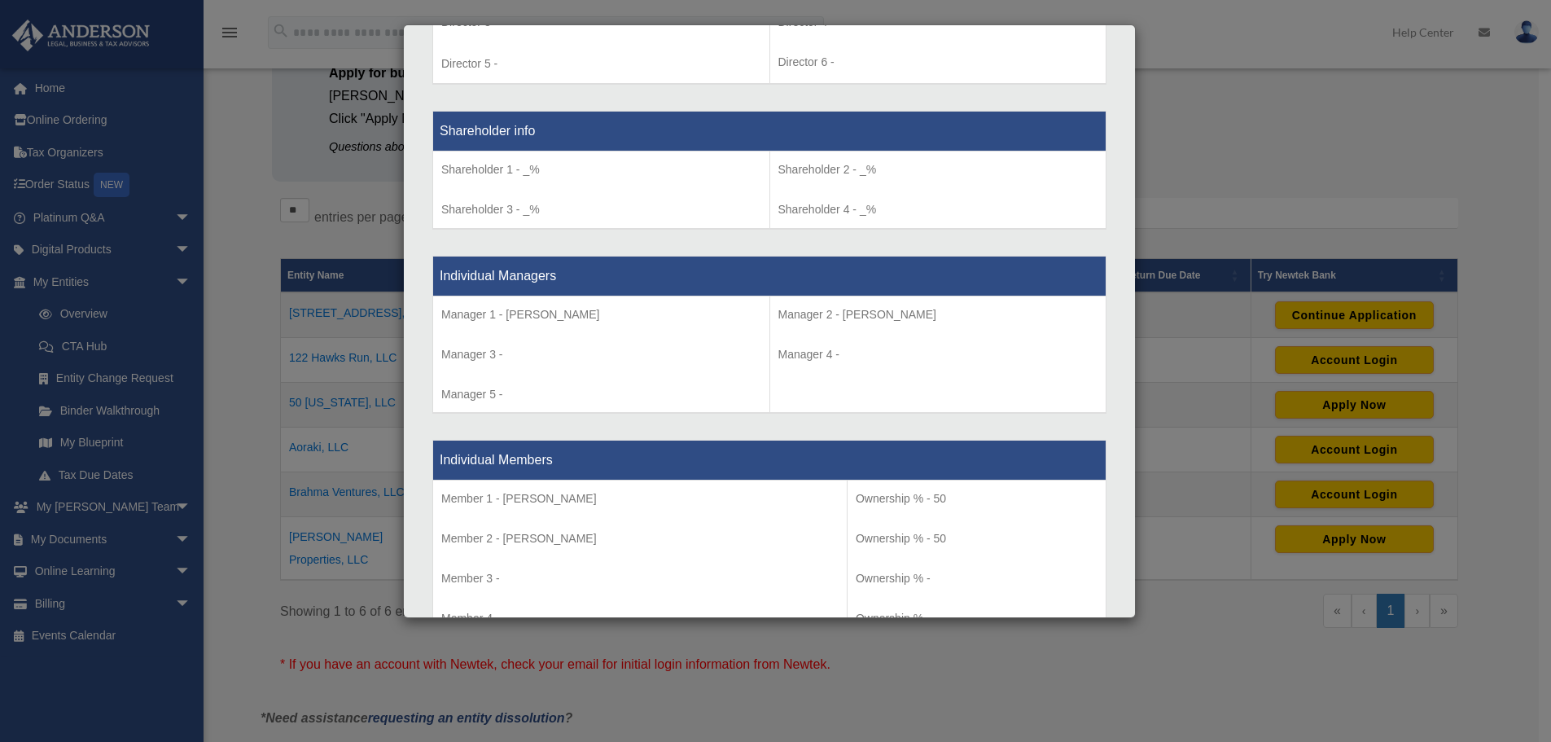
scroll to position [1303, 0]
